Goal: Information Seeking & Learning: Learn about a topic

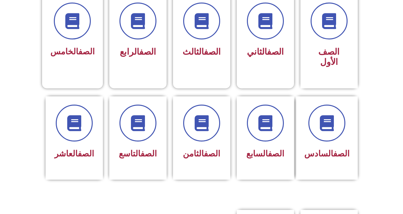
scroll to position [188, 0]
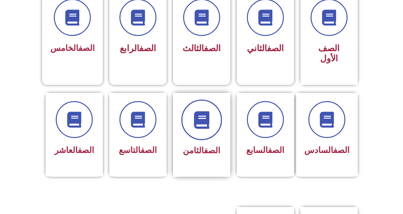
click at [201, 111] on icon at bounding box center [202, 120] width 18 height 18
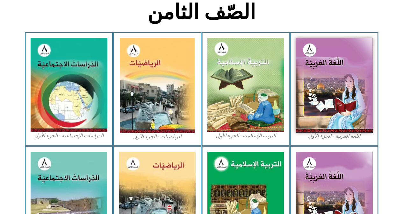
scroll to position [163, 0]
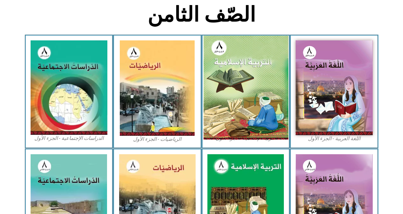
click at [238, 87] on img at bounding box center [245, 88] width 85 height 104
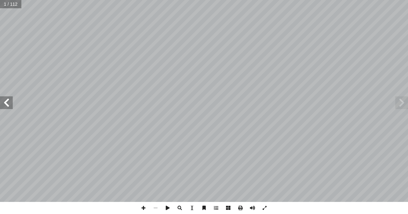
click at [10, 105] on span at bounding box center [6, 103] width 13 height 13
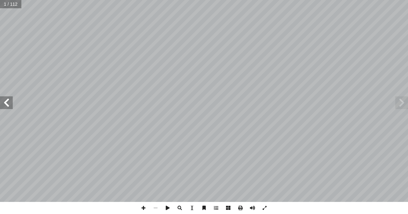
click at [10, 105] on span at bounding box center [6, 103] width 13 height 13
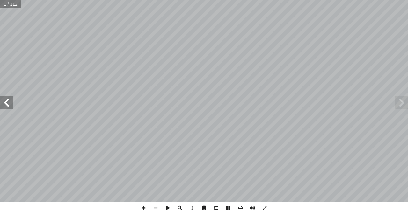
click at [10, 105] on span at bounding box center [6, 103] width 13 height 13
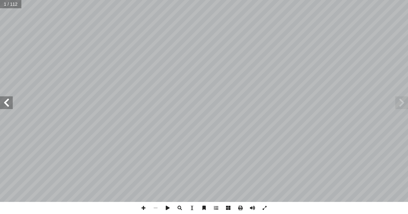
click at [10, 105] on span at bounding box center [6, 103] width 13 height 13
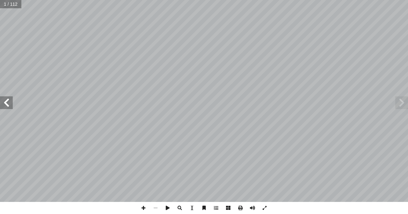
click at [10, 105] on span at bounding box center [6, 103] width 13 height 13
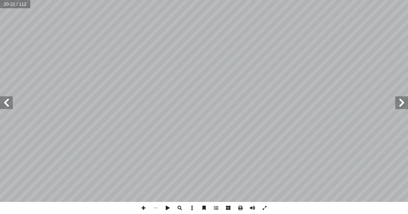
click at [10, 105] on span at bounding box center [6, 103] width 13 height 13
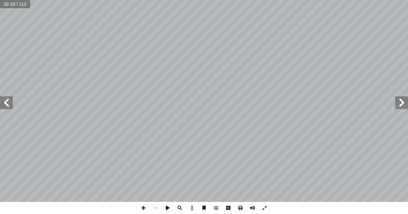
click at [10, 105] on span at bounding box center [6, 103] width 13 height 13
click at [403, 108] on span at bounding box center [401, 103] width 13 height 13
click at [6, 105] on span at bounding box center [6, 103] width 13 height 13
click at [141, 210] on span at bounding box center [143, 208] width 12 height 12
click at [144, 207] on span at bounding box center [143, 208] width 12 height 12
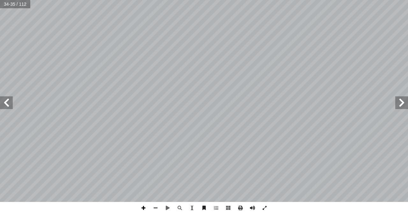
click at [143, 208] on span at bounding box center [143, 208] width 12 height 12
click at [155, 207] on span at bounding box center [155, 208] width 12 height 12
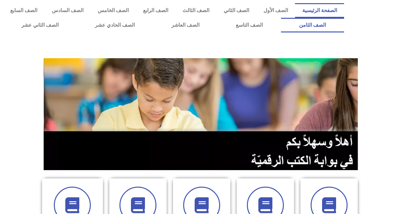
click at [281, 18] on link "الصف الثامن" at bounding box center [312, 25] width 63 height 15
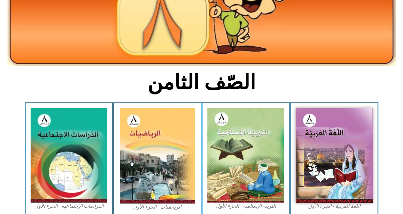
scroll to position [96, 0]
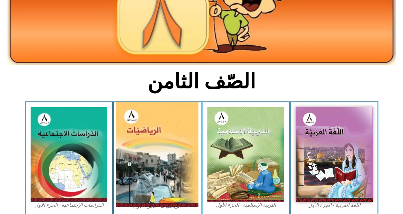
click at [166, 138] on img at bounding box center [157, 155] width 82 height 105
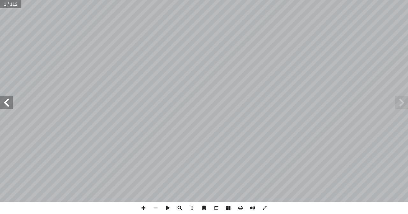
click at [8, 104] on span at bounding box center [6, 103] width 13 height 13
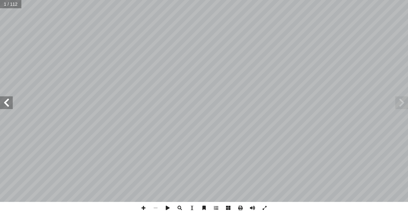
click at [8, 104] on span at bounding box center [6, 103] width 13 height 13
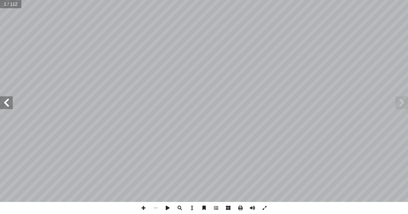
click at [8, 104] on span at bounding box center [6, 103] width 13 height 13
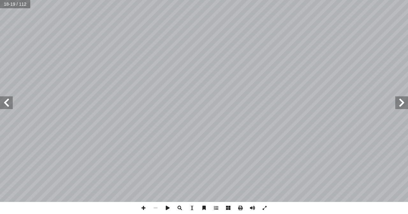
click at [8, 104] on span at bounding box center [6, 103] width 13 height 13
click at [141, 208] on span at bounding box center [143, 208] width 12 height 12
